Goal: Task Accomplishment & Management: Complete application form

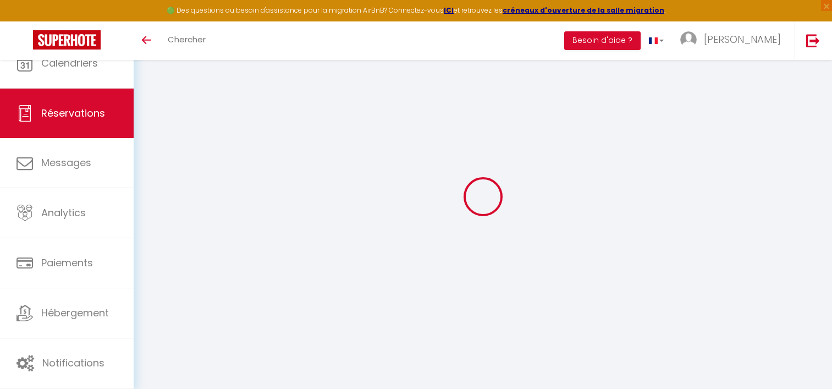
select select
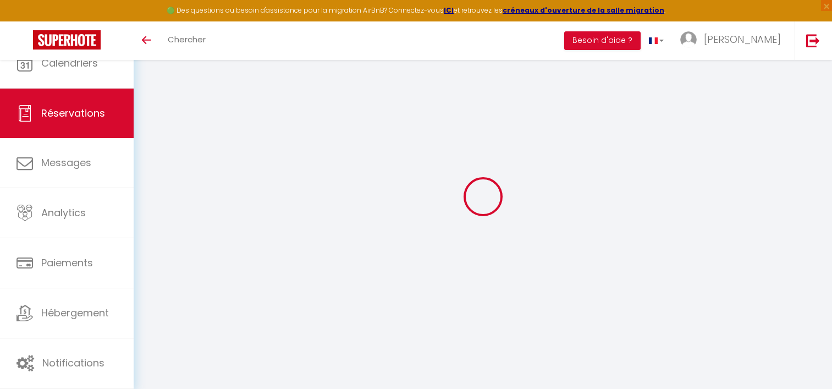
type input "[PERSON_NAME]"
type input "Szeflinski"
type input "[EMAIL_ADDRESS][DOMAIN_NAME]"
type input "[PHONE_NUMBER]"
select select
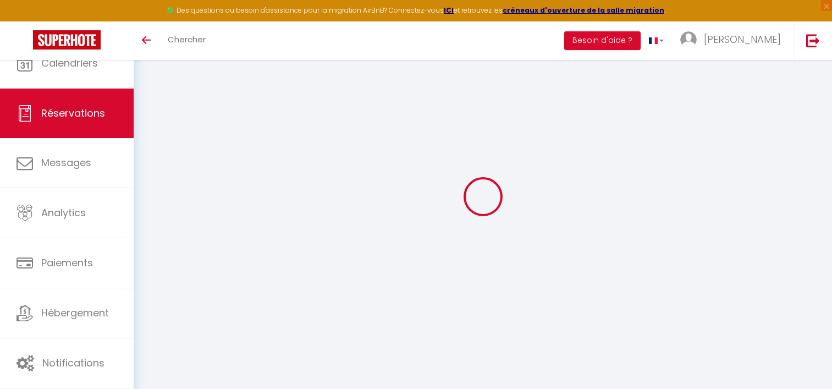
type input "13.139999999999999"
select select "60769"
select select "1"
select select
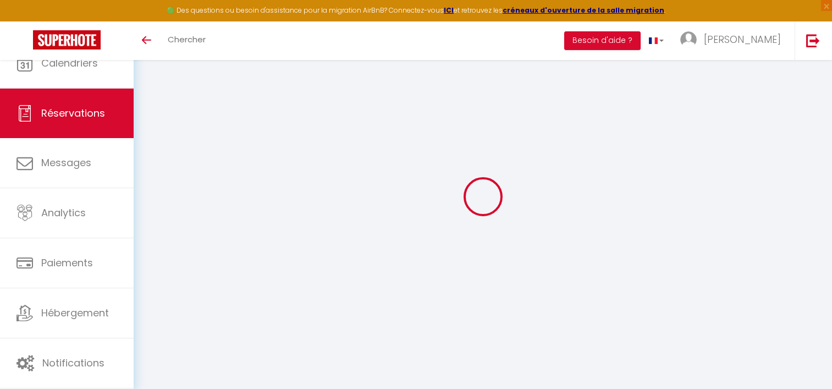
type input "3"
select select "12"
select select
type input "73"
checkbox input "false"
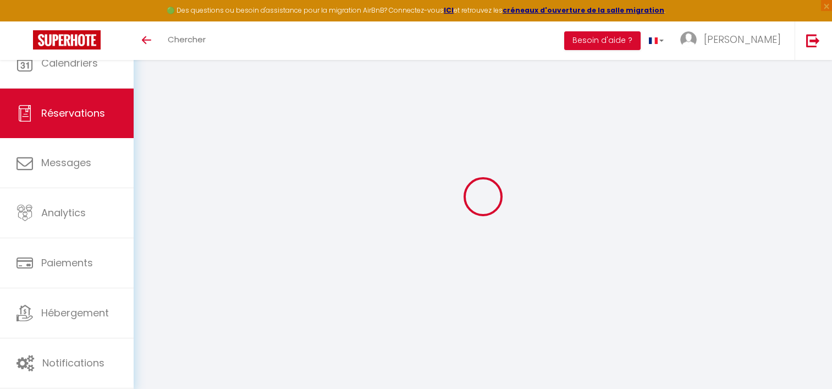
type input "0"
select select "1"
type input "0"
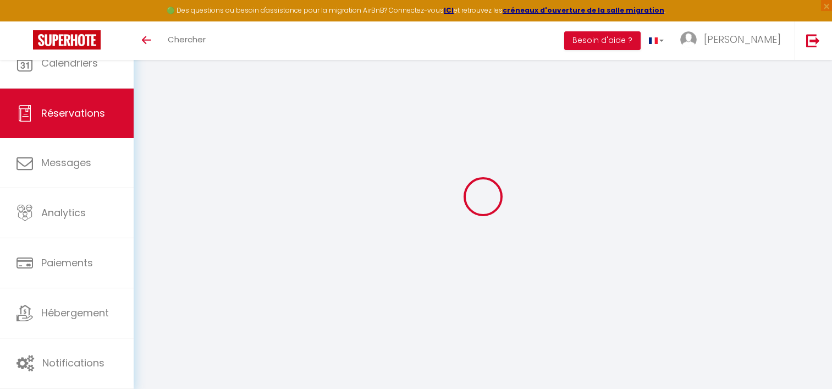
select select
select select "15"
checkbox input "false"
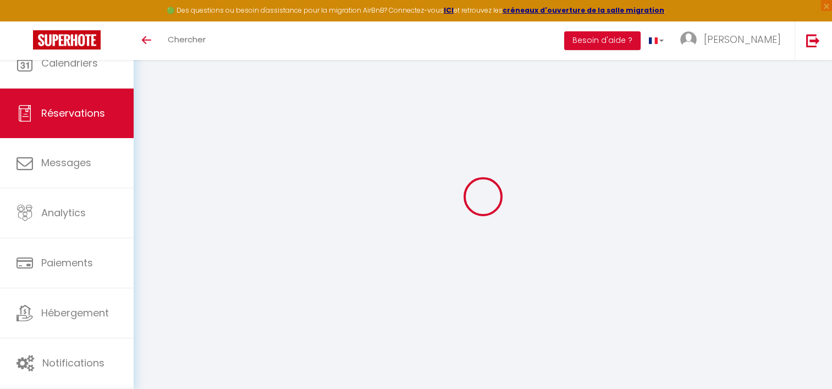
select select
checkbox input "false"
select select
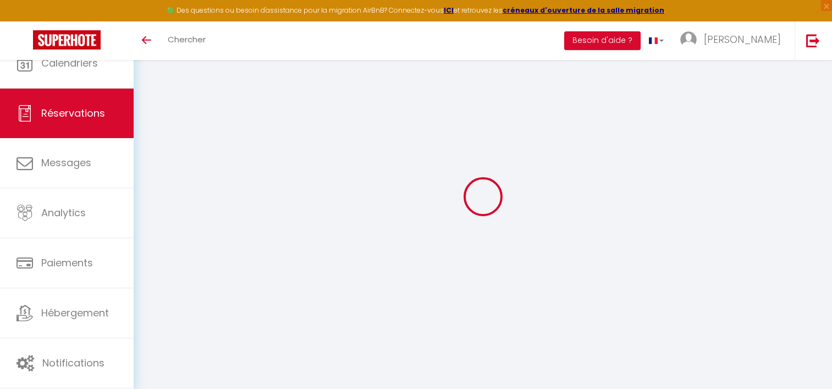
select select
checkbox input "false"
select select
type input "3.3"
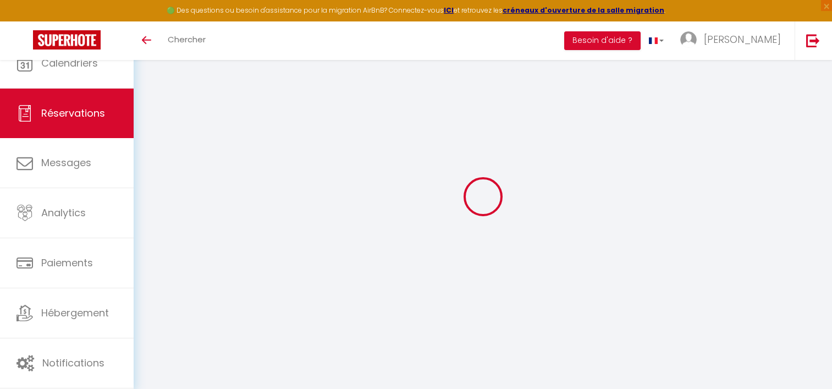
select select
checkbox input "false"
select select
checkbox input "false"
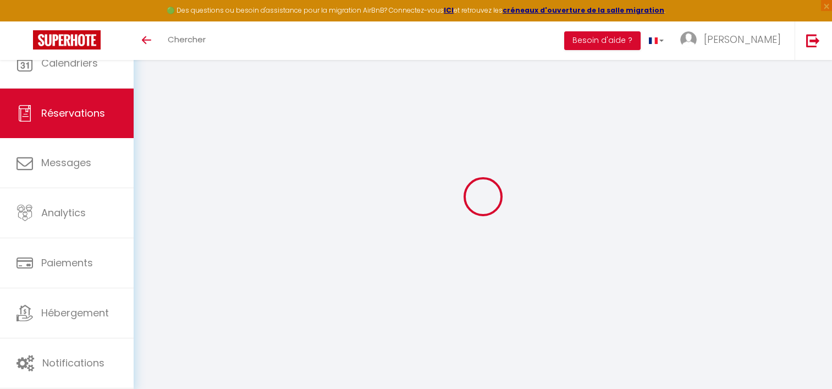
select select
